Goal: Browse casually

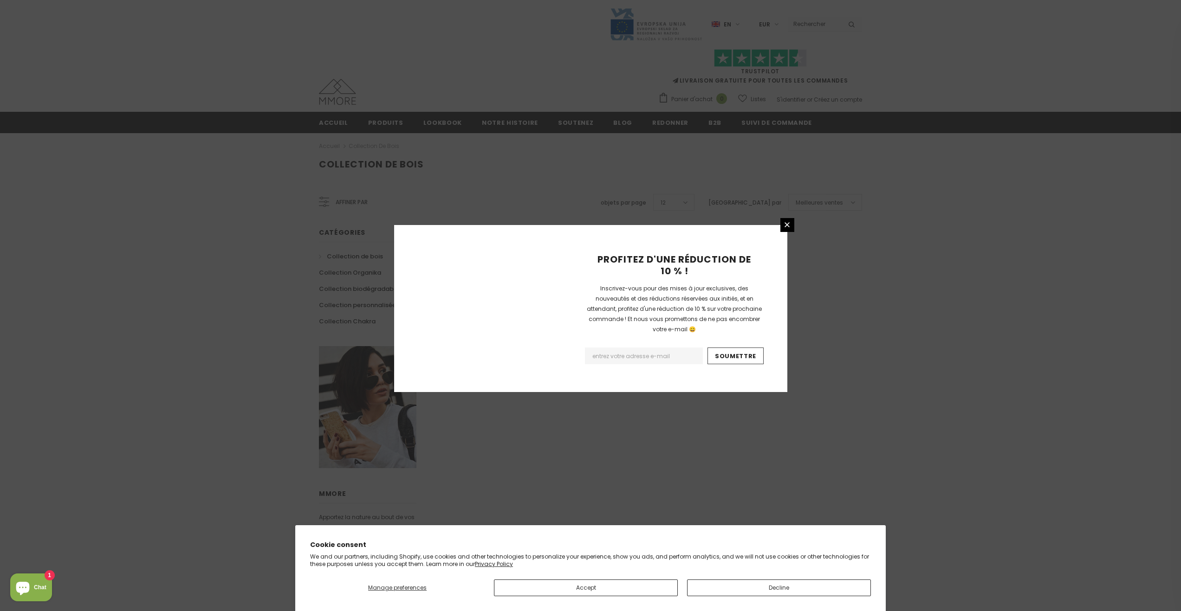
scroll to position [360, 0]
